Goal: Information Seeking & Learning: Learn about a topic

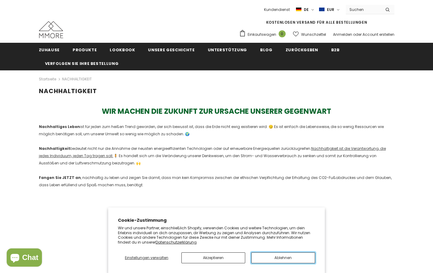
click at [262, 262] on button "Ablehnen" at bounding box center [283, 258] width 64 height 11
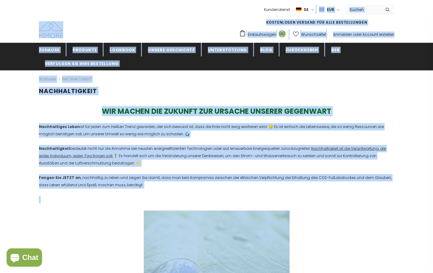
drag, startPoint x: 311, startPoint y: 9, endPoint x: 311, endPoint y: 246, distance: 237.6
click at [309, 9] on span "de" at bounding box center [306, 10] width 5 height 6
click at [302, 19] on span "en" at bounding box center [300, 21] width 4 height 5
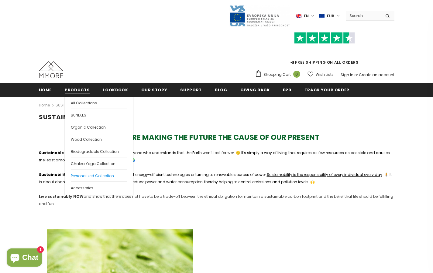
click at [94, 176] on span "Personalized Collection" at bounding box center [92, 175] width 43 height 5
